Goal: Task Accomplishment & Management: Manage account settings

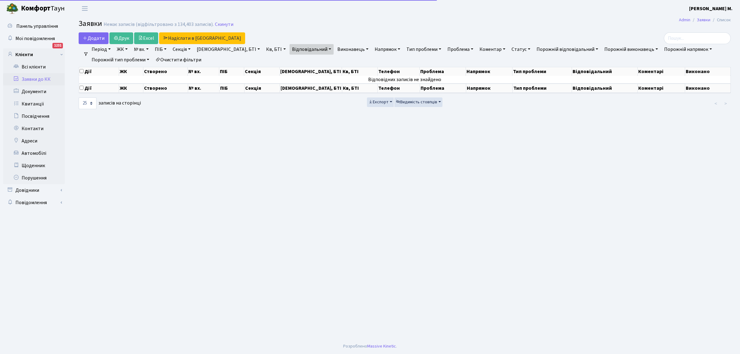
select select "25"
click at [46, 79] on link "Заявки до КК" at bounding box center [34, 79] width 62 height 12
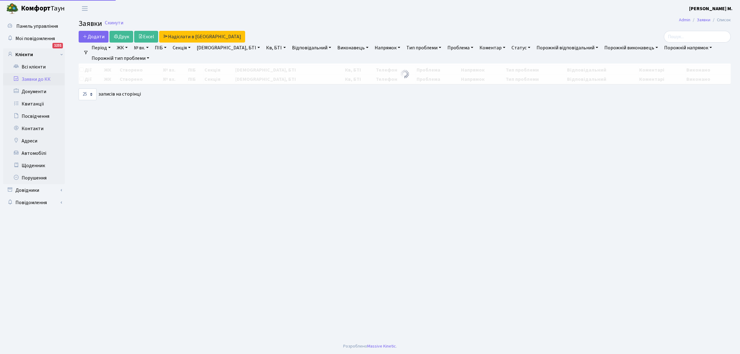
select select "25"
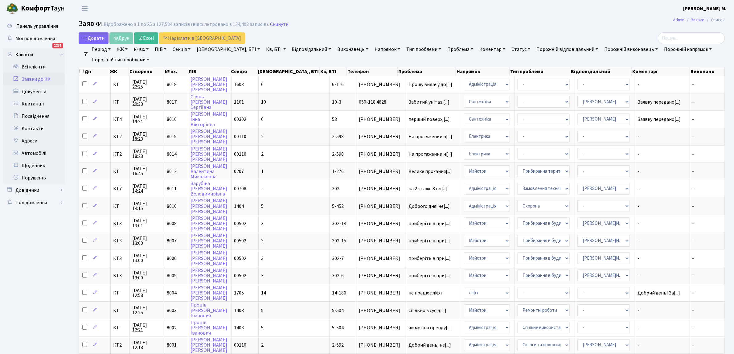
click at [290, 48] on link "Відповідальний" at bounding box center [312, 49] width 44 height 10
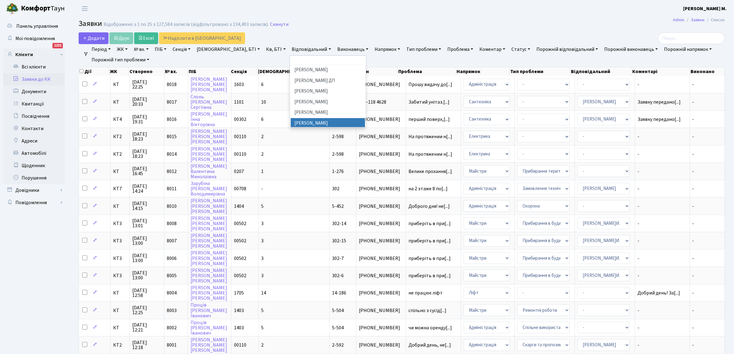
scroll to position [300, 0]
click at [291, 109] on li "[PERSON_NAME]И." at bounding box center [328, 114] width 75 height 11
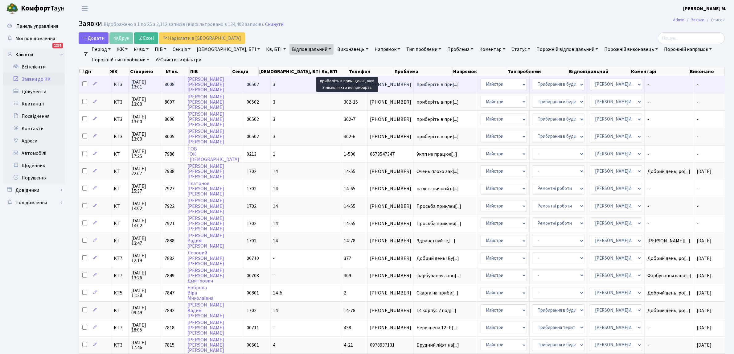
click at [417, 84] on span "приберіть в при[...]" at bounding box center [438, 84] width 42 height 7
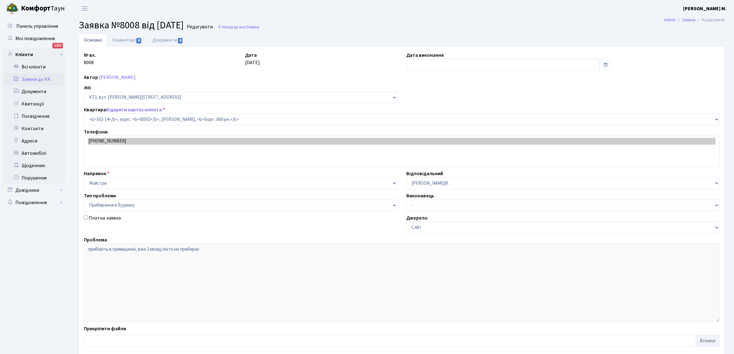
select select "16644"
select select "58"
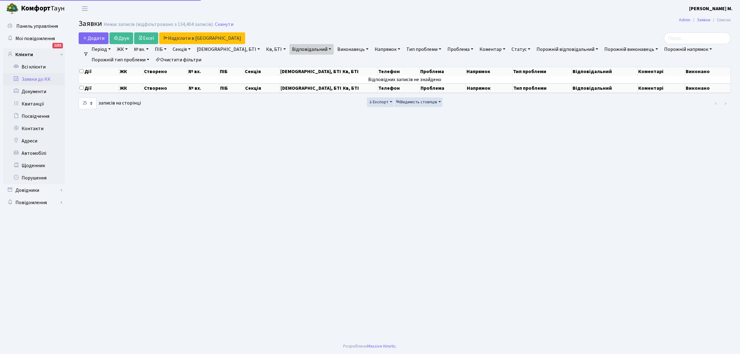
select select "25"
click at [39, 79] on link "Заявки до КК" at bounding box center [34, 79] width 62 height 12
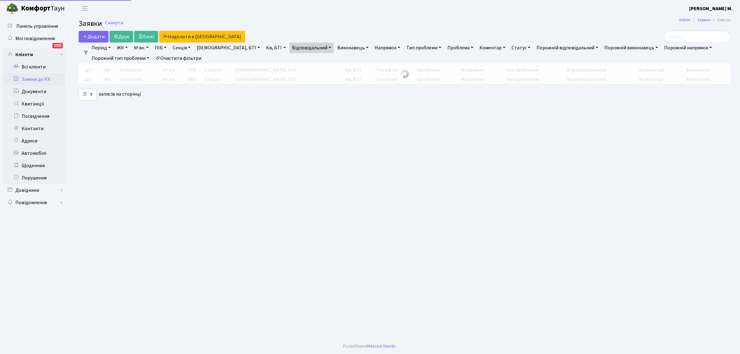
select select "25"
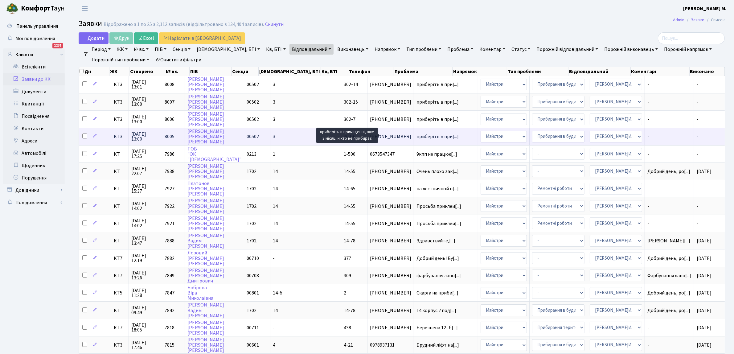
click at [417, 134] on span "приберіть в при[...]" at bounding box center [438, 136] width 42 height 7
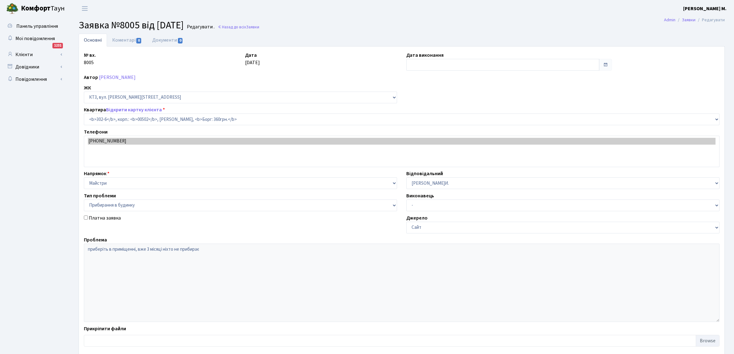
select select "16636"
select select "58"
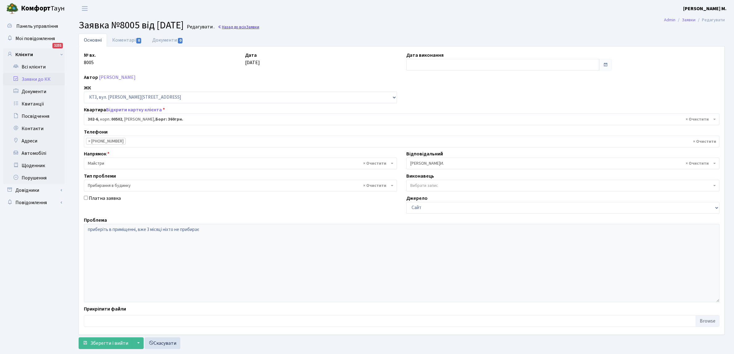
click at [254, 27] on link "Назад до всіх Заявки" at bounding box center [239, 27] width 42 height 6
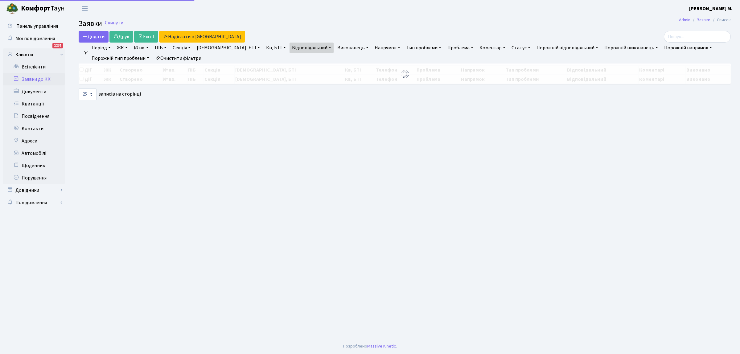
select select "25"
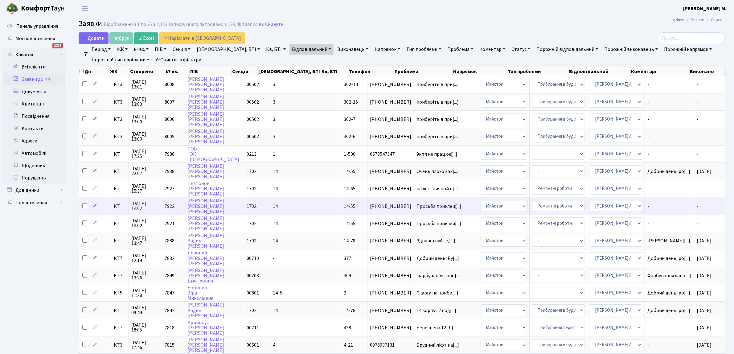
scroll to position [1, 0]
